Goal: Task Accomplishment & Management: Manage account settings

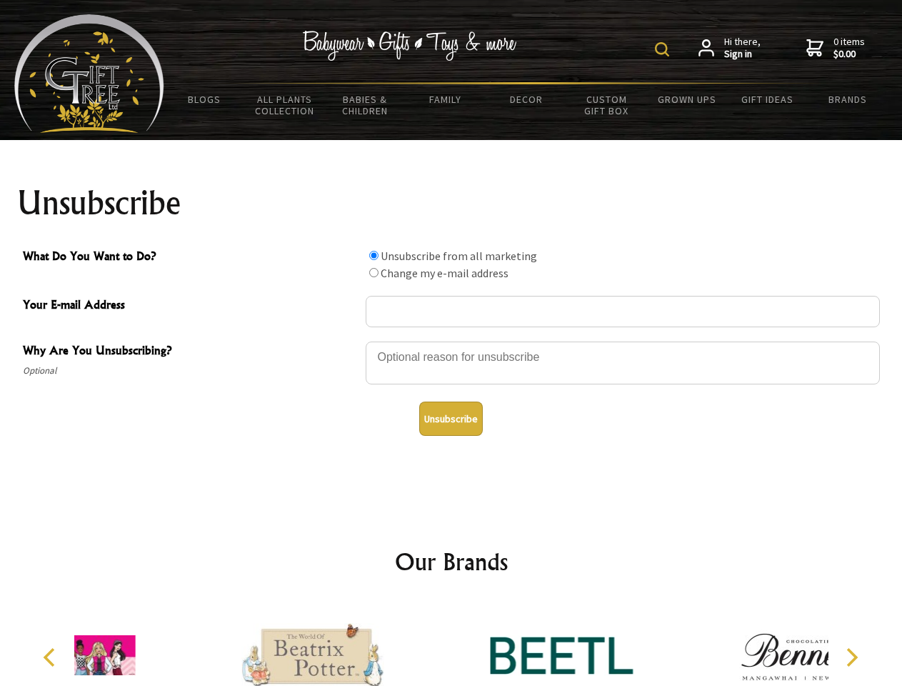
click at [664, 49] on img at bounding box center [662, 49] width 14 height 14
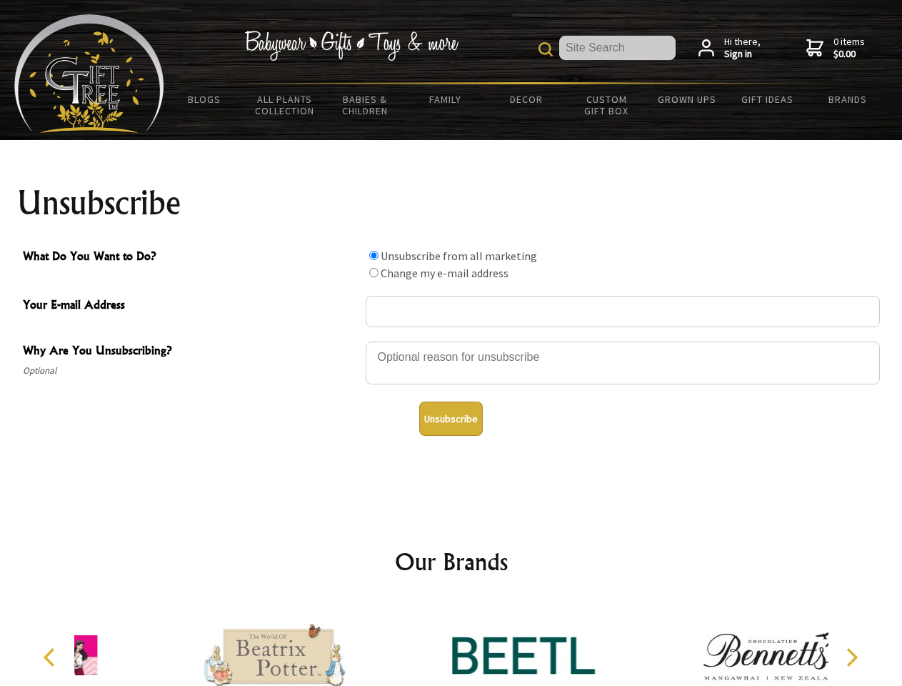
click at [451, 341] on div at bounding box center [623, 365] width 514 height 50
click at [374, 255] on input "What Do You Want to Do?" at bounding box center [373, 255] width 9 height 9
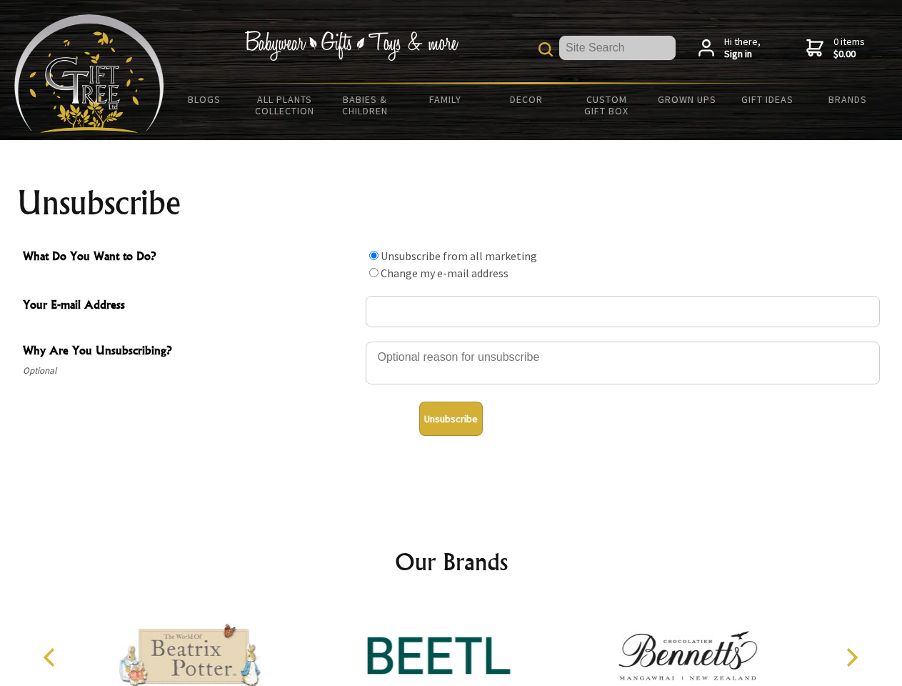
click at [374, 272] on input "What Do You Want to Do?" at bounding box center [373, 272] width 9 height 9
radio input "true"
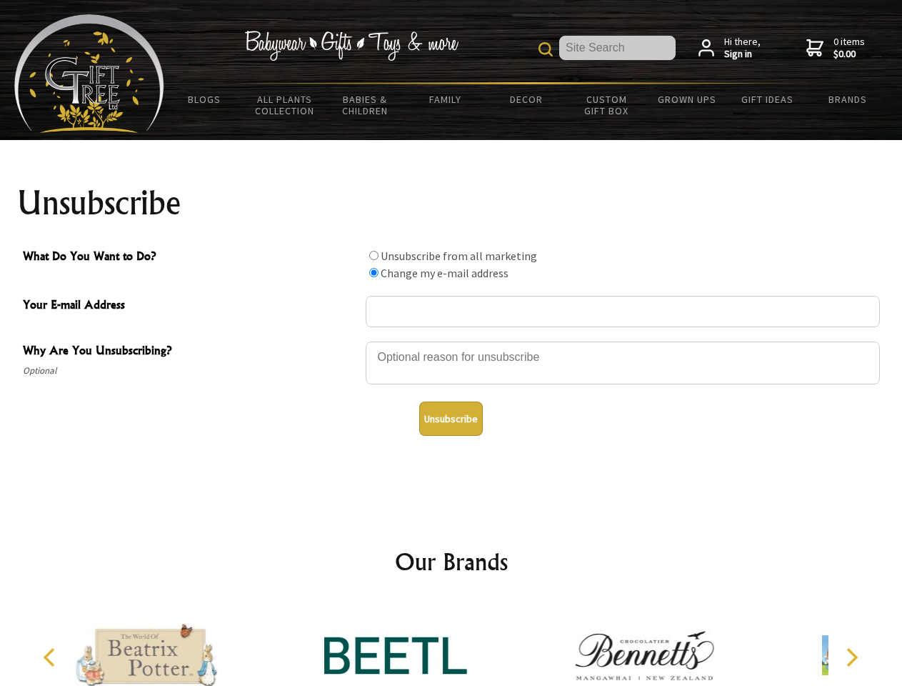
click at [451, 419] on button "Unsubscribe" at bounding box center [451, 418] width 64 height 34
click at [451, 644] on div at bounding box center [395, 656] width 249 height 111
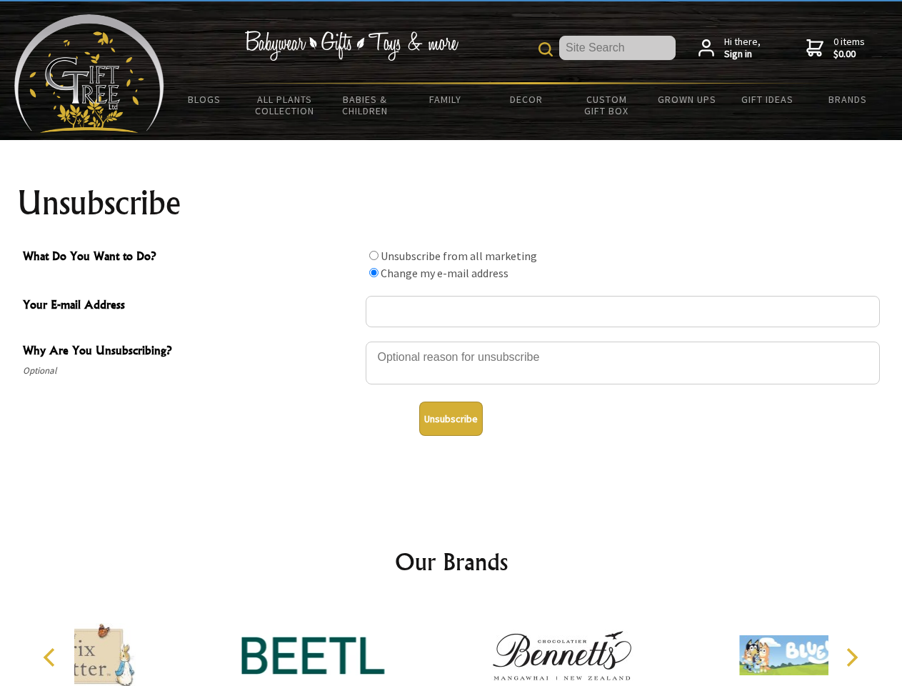
click at [51, 657] on icon "Previous" at bounding box center [50, 657] width 19 height 19
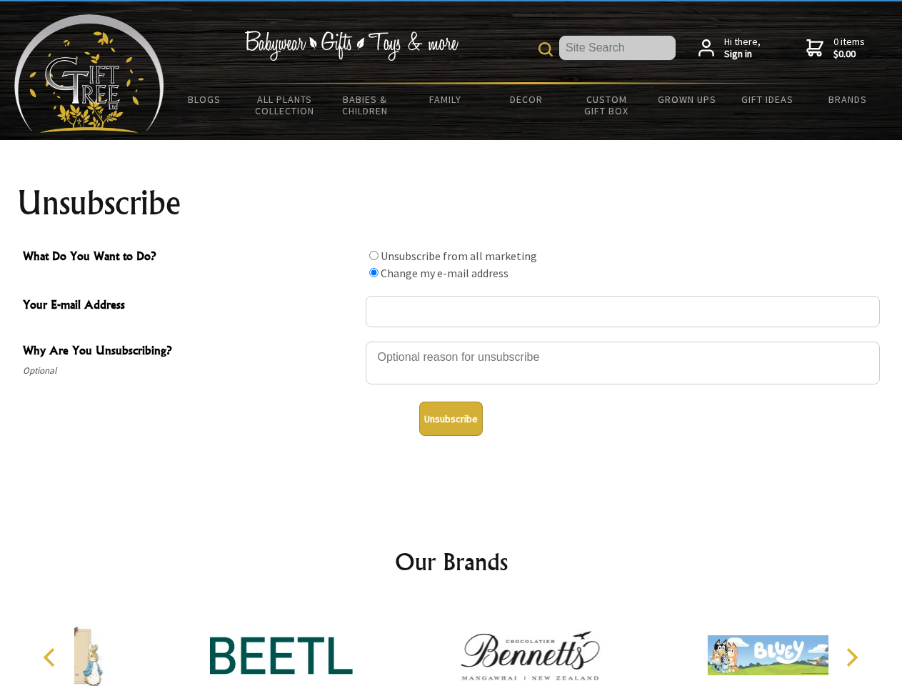
click at [851, 657] on icon "Next" at bounding box center [850, 657] width 19 height 19
